Goal: Information Seeking & Learning: Learn about a topic

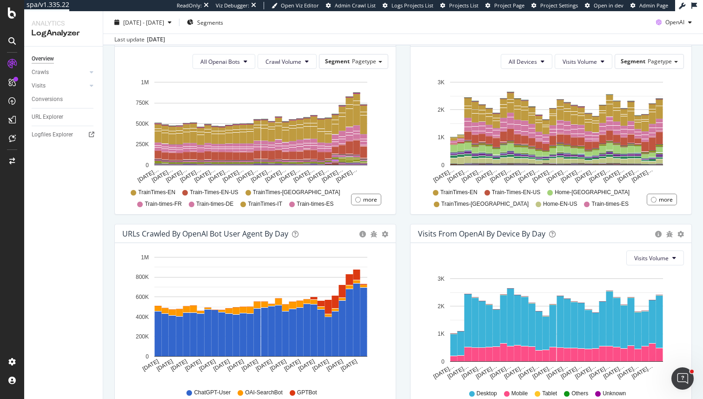
scroll to position [388, 0]
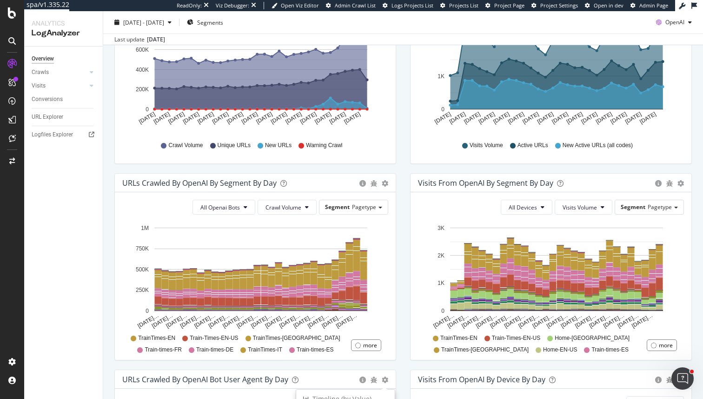
scroll to position [174, 0]
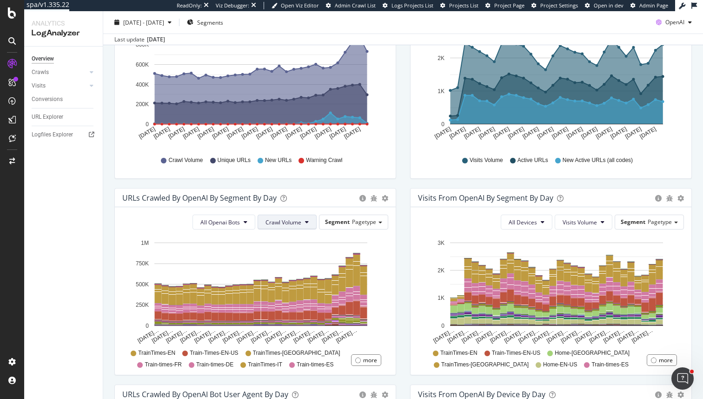
click at [294, 223] on span "Crawl Volume" at bounding box center [284, 222] width 36 height 8
click at [219, 214] on button "All Openai Bots" at bounding box center [224, 221] width 63 height 15
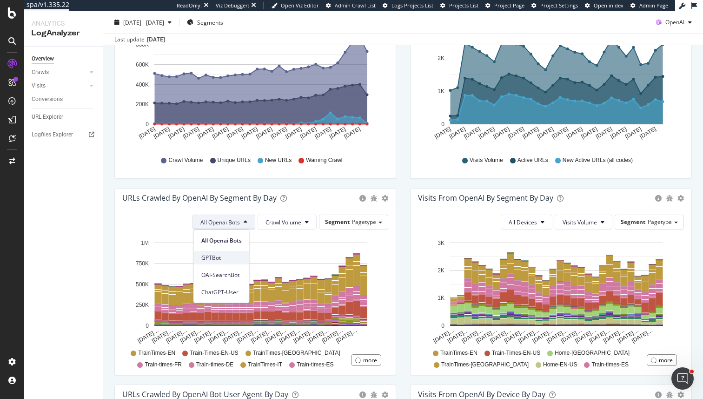
click at [230, 258] on span "GPTBot" at bounding box center [221, 258] width 40 height 8
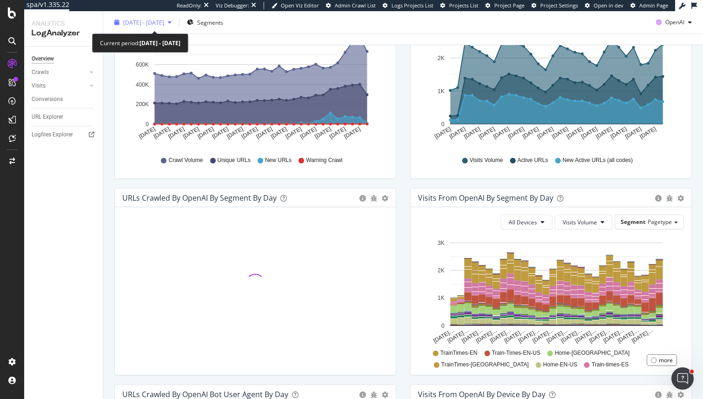
click at [160, 22] on span "[DATE] - [DATE]" at bounding box center [143, 22] width 41 height 8
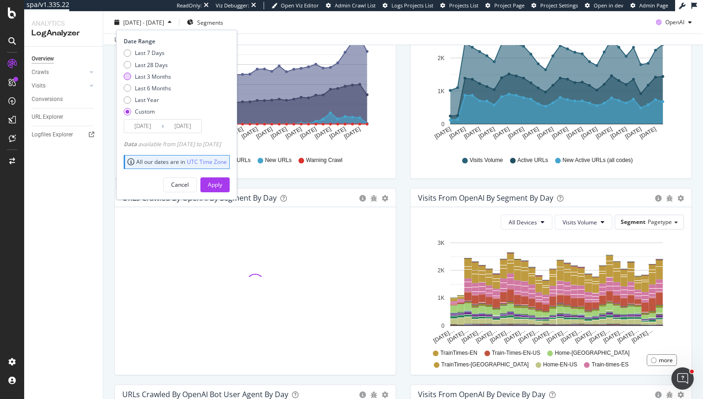
click at [154, 78] on div "Last 3 Months" at bounding box center [153, 76] width 36 height 8
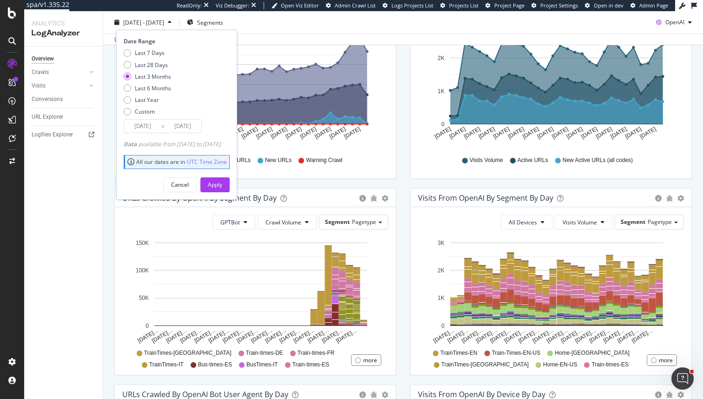
type input "[DATE]"
click at [230, 186] on button "Apply" at bounding box center [215, 184] width 29 height 15
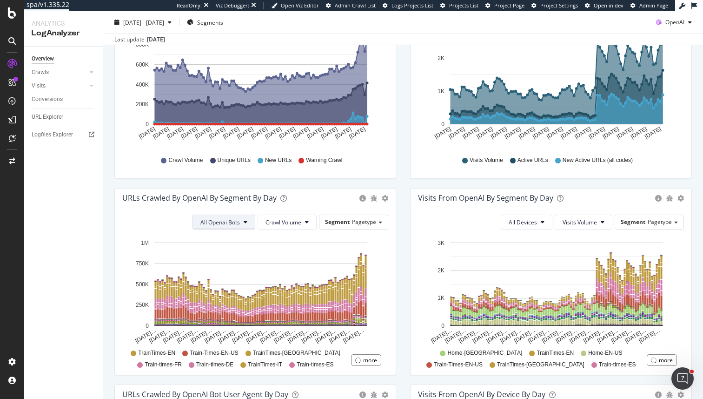
click at [248, 221] on icon at bounding box center [246, 222] width 4 height 6
click at [237, 261] on span "GPTBot" at bounding box center [221, 258] width 40 height 8
